Goal: Find specific page/section: Find specific page/section

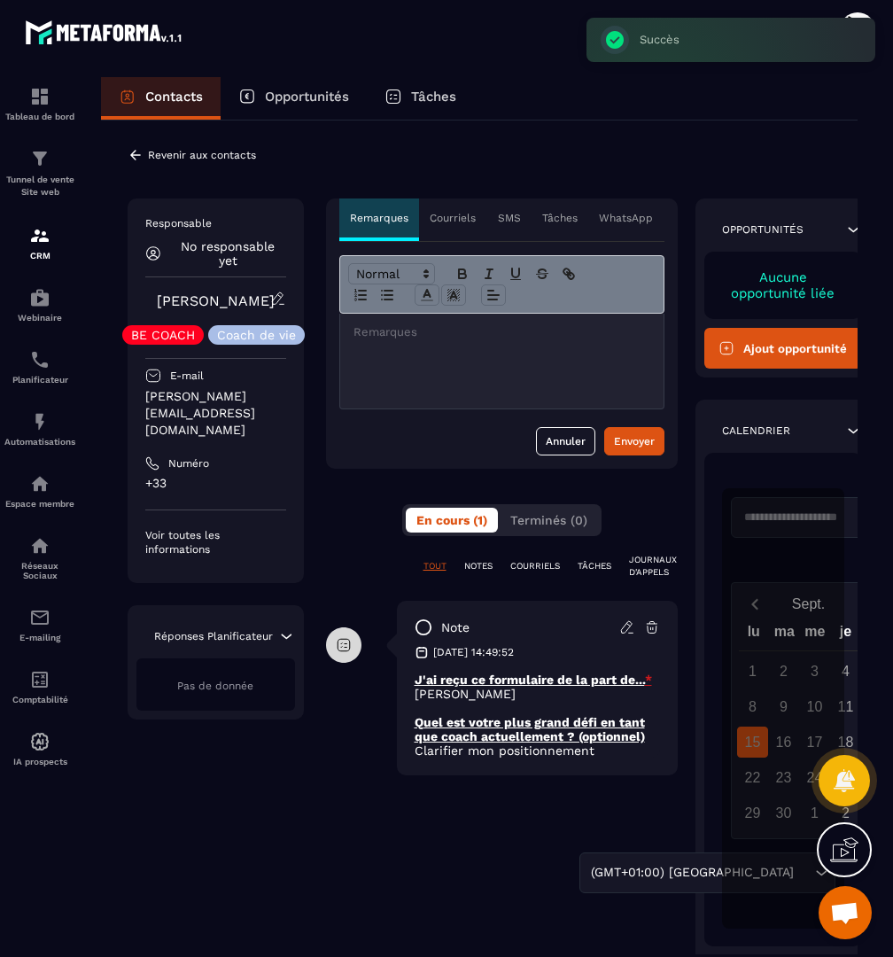
click at [164, 160] on p "Revenir aux contacts" at bounding box center [202, 155] width 108 height 12
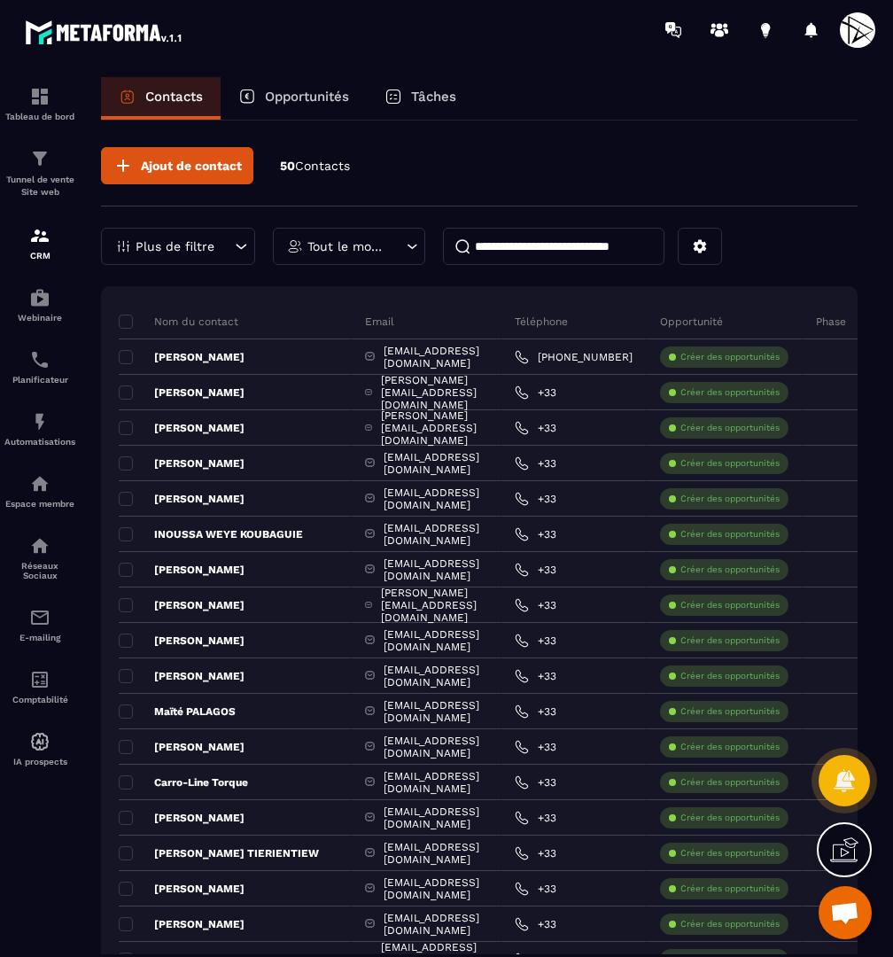
click at [556, 257] on input at bounding box center [553, 246] width 221 height 37
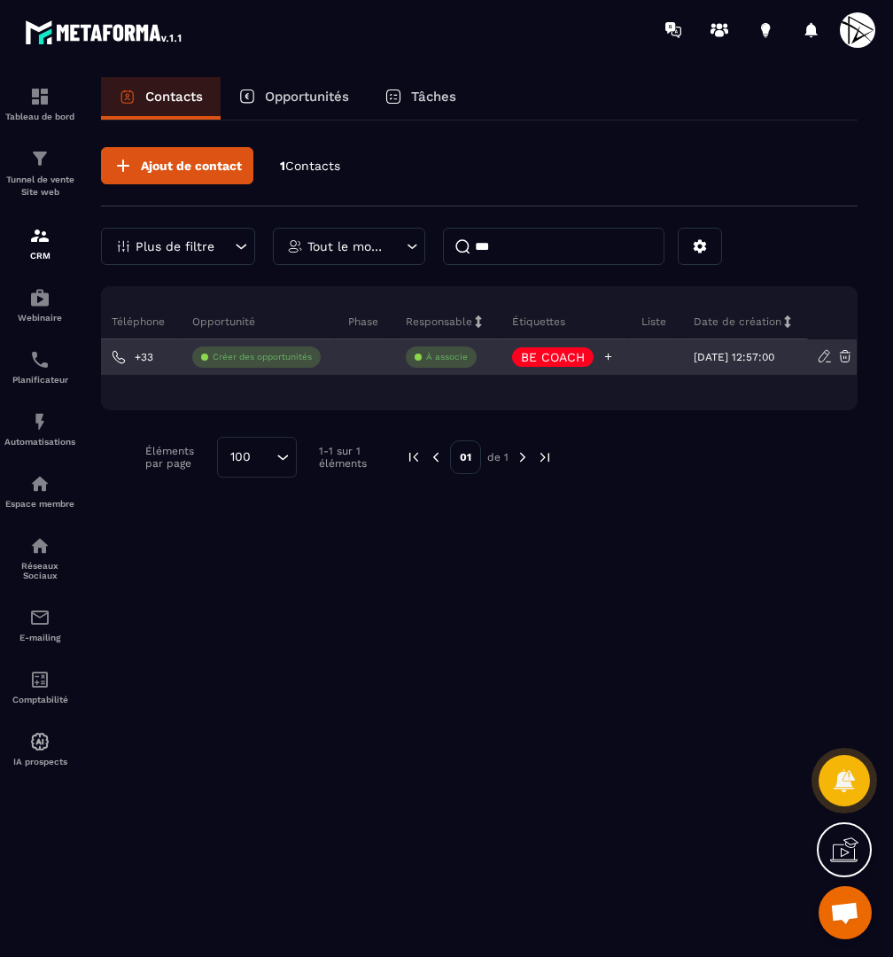
scroll to position [0, 323]
type input "***"
click at [602, 356] on icon at bounding box center [608, 357] width 12 height 12
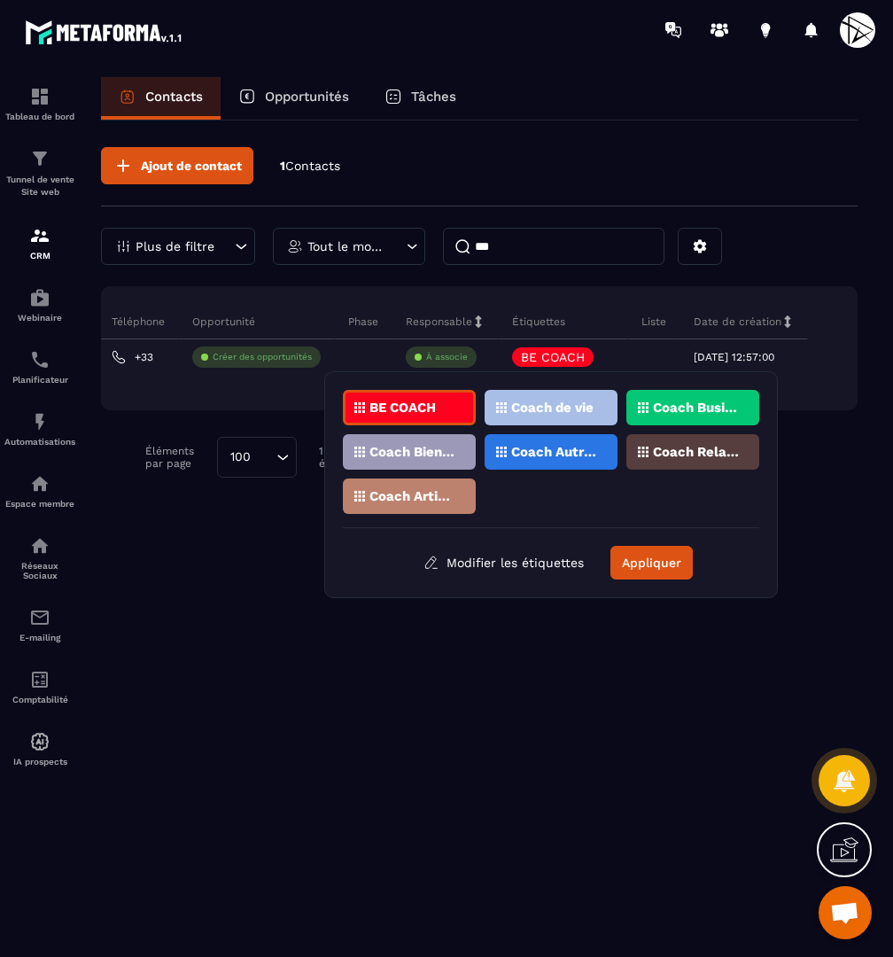
click at [560, 406] on p "Coach de vie" at bounding box center [552, 407] width 82 height 12
click at [688, 448] on p "Coach Relations" at bounding box center [696, 452] width 86 height 12
click at [558, 446] on div "Coach Autres" at bounding box center [551, 451] width 133 height 35
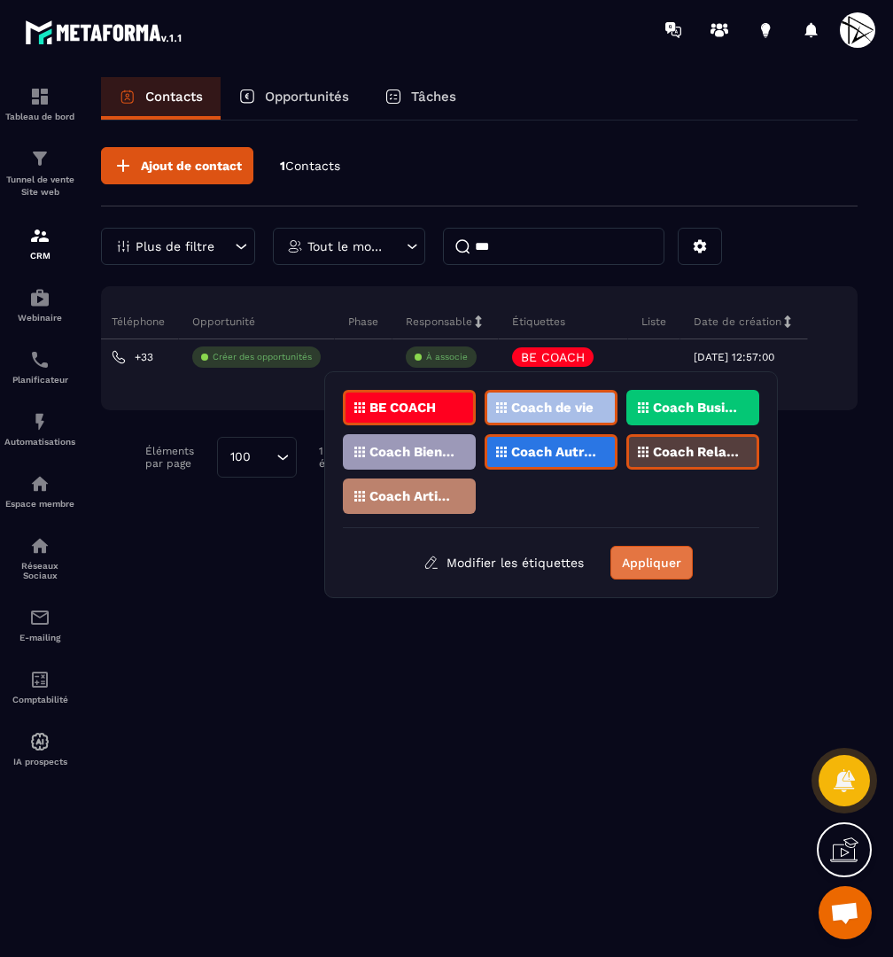
click at [650, 556] on button "Appliquer" at bounding box center [651, 563] width 82 height 34
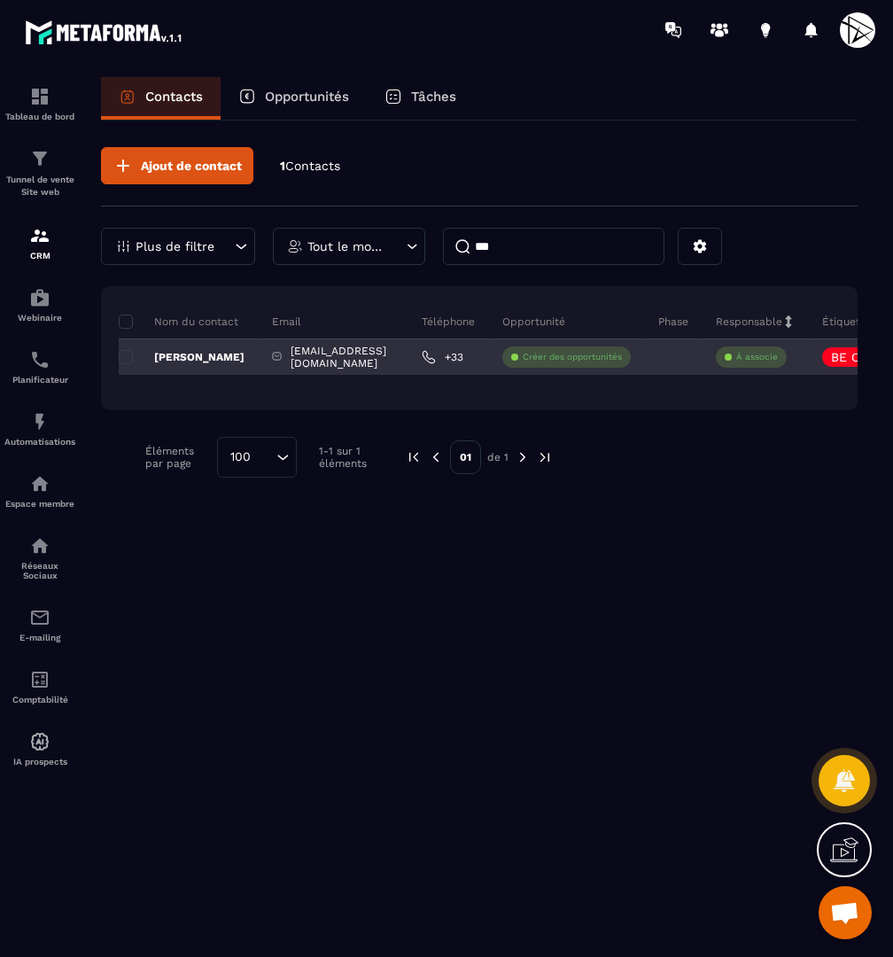
scroll to position [0, 0]
click at [201, 355] on p "[PERSON_NAME]" at bounding box center [182, 357] width 126 height 14
